Goal: Information Seeking & Learning: Learn about a topic

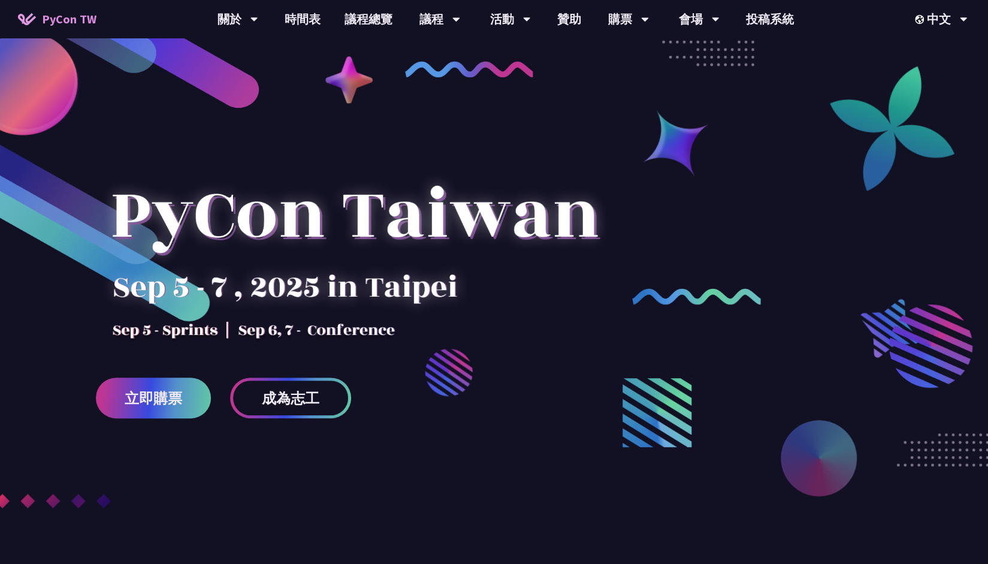
click at [699, 122] on div at bounding box center [494, 336] width 988 height 528
click at [925, 25] on div "中文" at bounding box center [941, 19] width 53 height 38
click at [937, 52] on div "EN" at bounding box center [941, 55] width 72 height 28
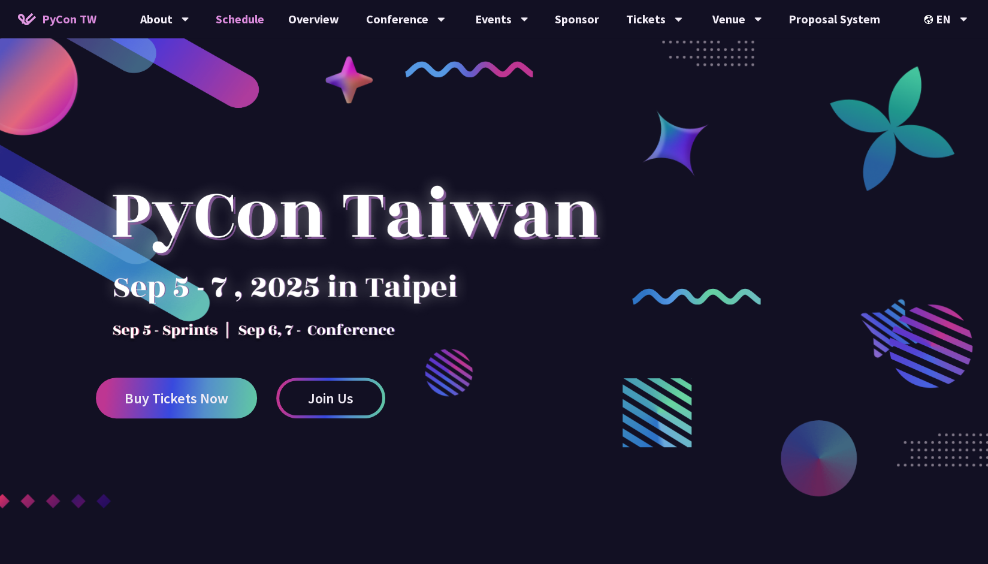
click at [250, 20] on link "Schedule" at bounding box center [240, 19] width 73 height 38
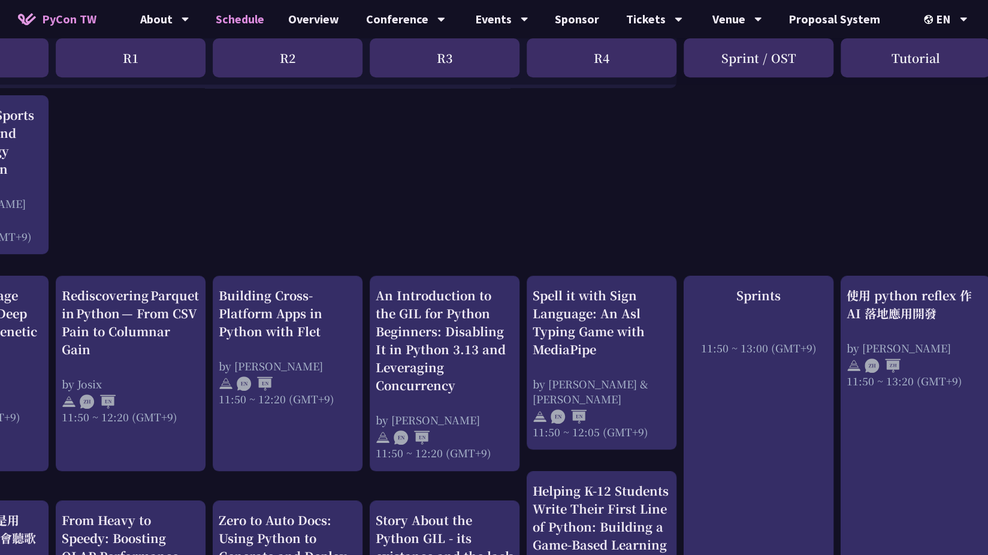
scroll to position [307, 114]
click at [639, 385] on div "by [PERSON_NAME] & [PERSON_NAME]" at bounding box center [601, 391] width 138 height 30
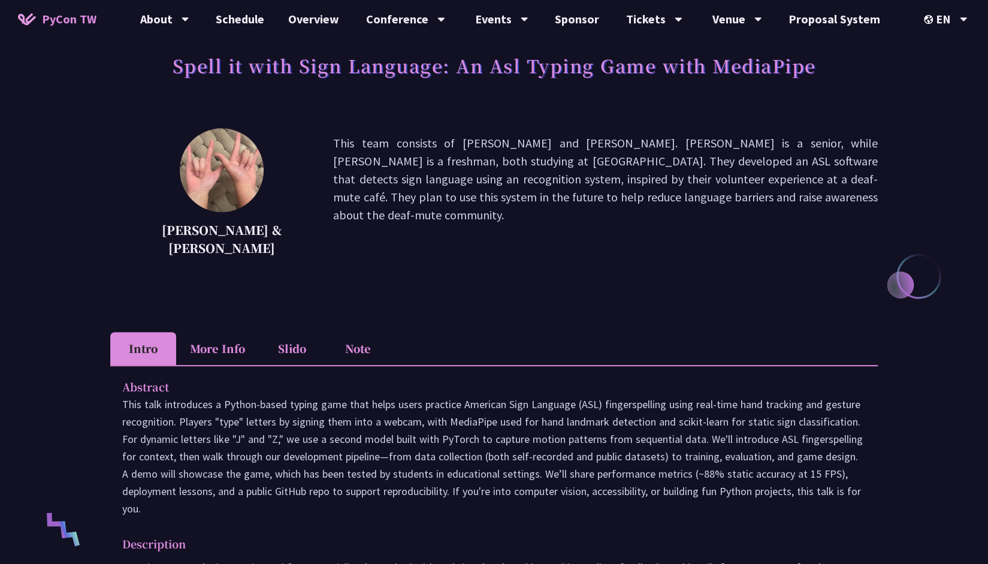
scroll to position [71, 0]
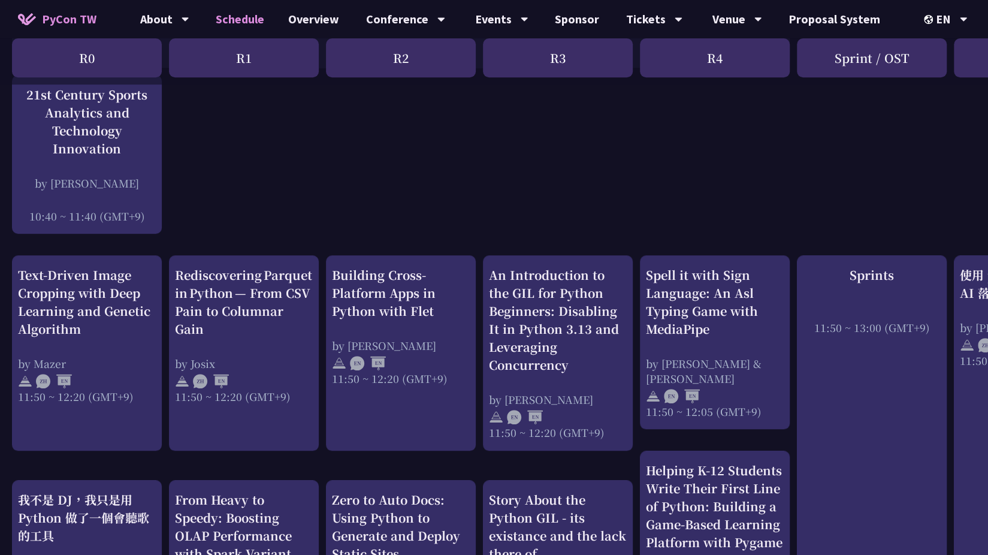
scroll to position [333, 0]
